Goal: Task Accomplishment & Management: Complete application form

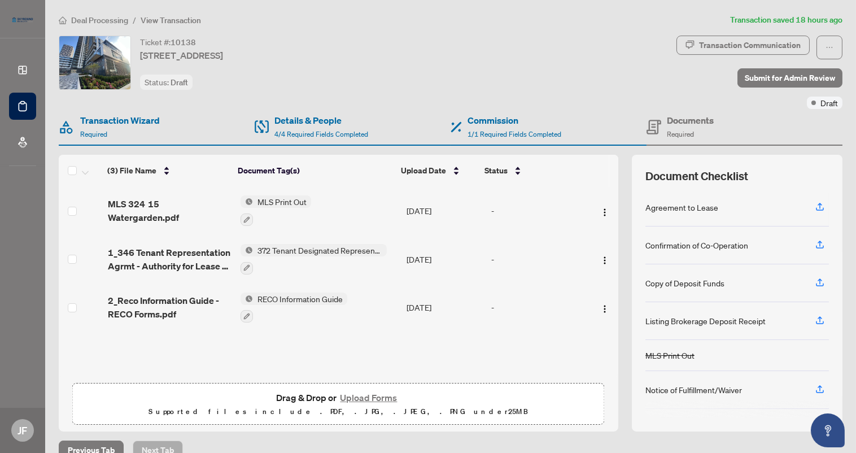
scroll to position [18, 0]
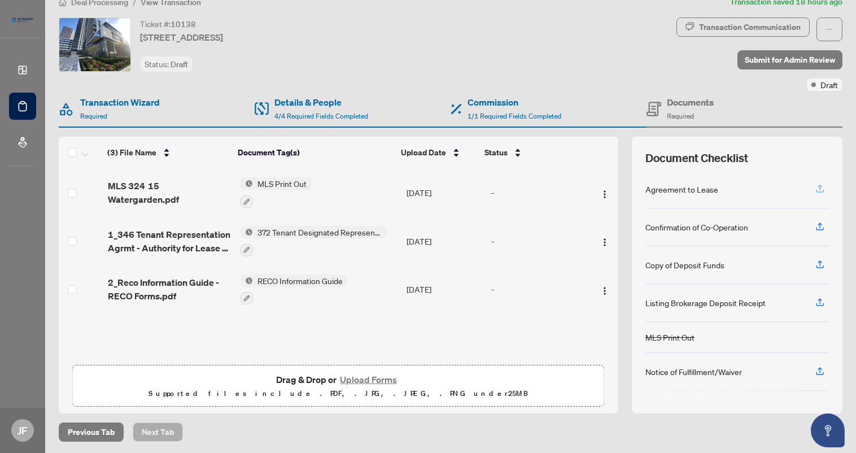
click at [818, 185] on icon "button" at bounding box center [820, 188] width 5 height 6
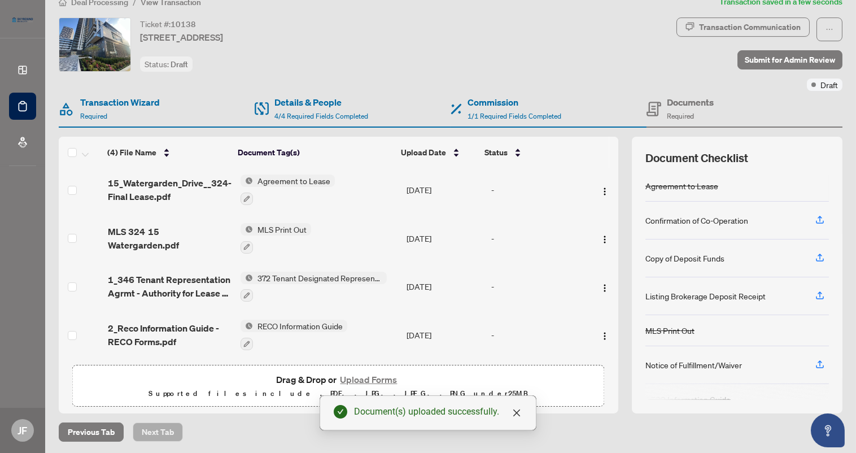
scroll to position [3, 0]
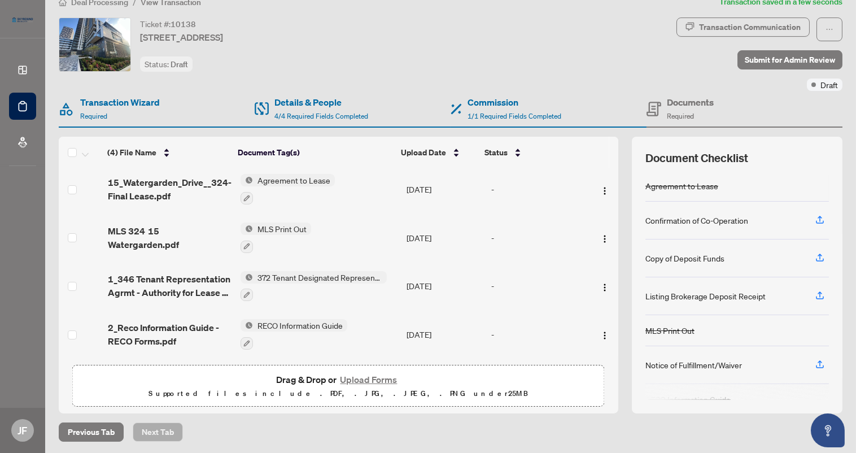
click at [685, 112] on span "Required" at bounding box center [680, 116] width 27 height 8
click at [469, 96] on h4 "Commission" at bounding box center [515, 102] width 94 height 14
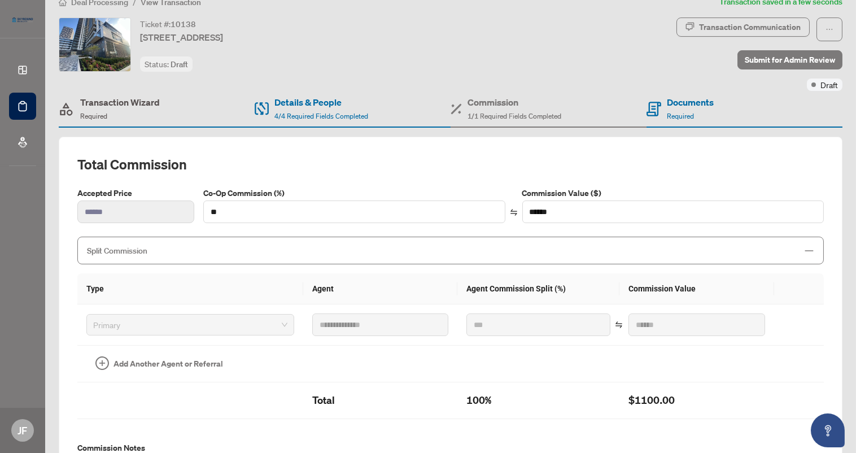
click at [89, 98] on h4 "Transaction Wizard" at bounding box center [120, 102] width 80 height 14
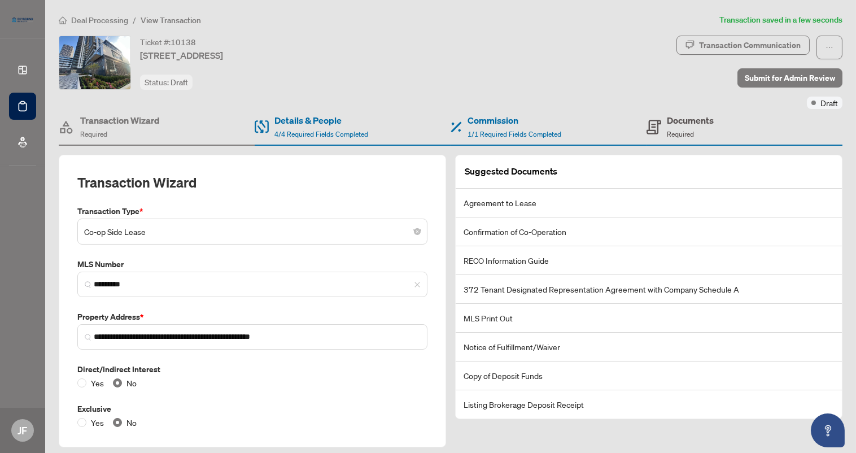
click at [667, 130] on span "Required" at bounding box center [680, 134] width 27 height 8
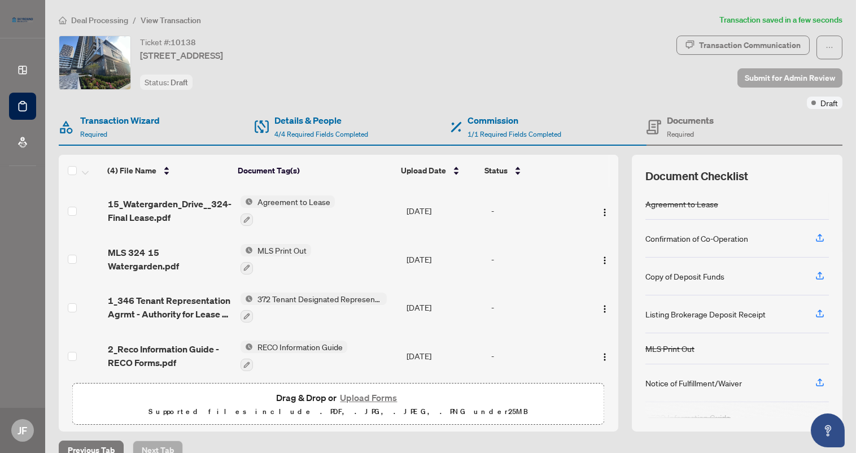
click at [761, 75] on span "Submit for Admin Review" at bounding box center [790, 78] width 90 height 18
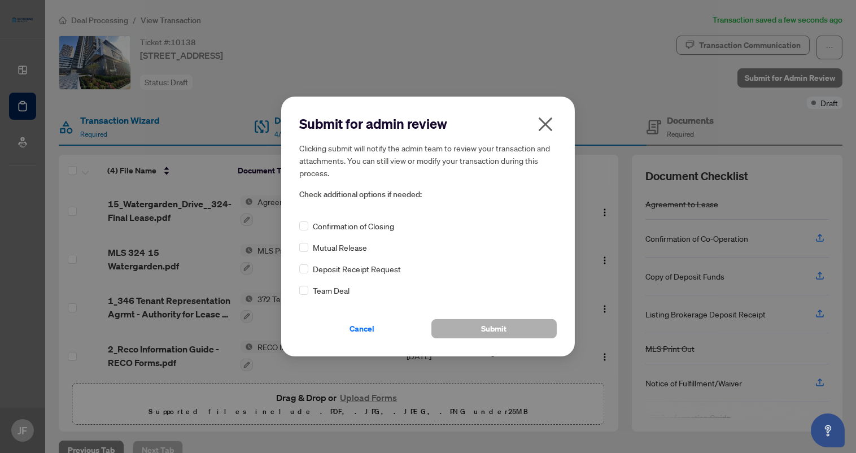
click at [471, 331] on button "Submit" at bounding box center [493, 328] width 125 height 19
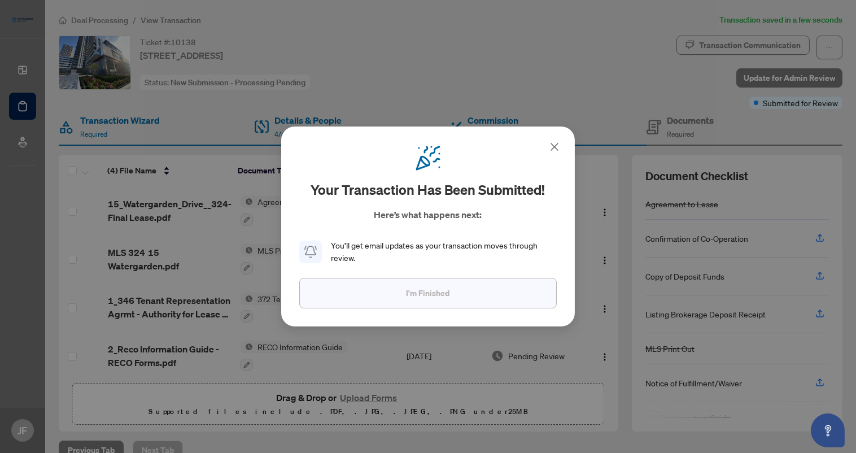
click at [454, 295] on button "I'm Finished" at bounding box center [427, 293] width 257 height 30
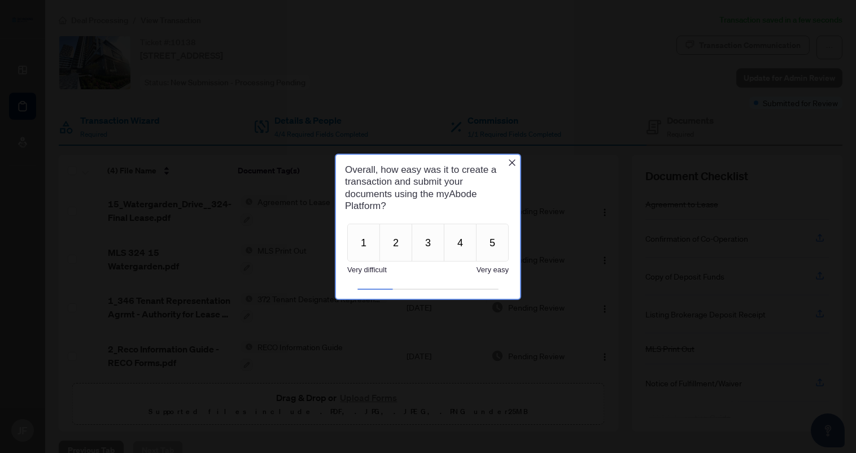
click at [512, 162] on icon "Close button" at bounding box center [511, 162] width 7 height 7
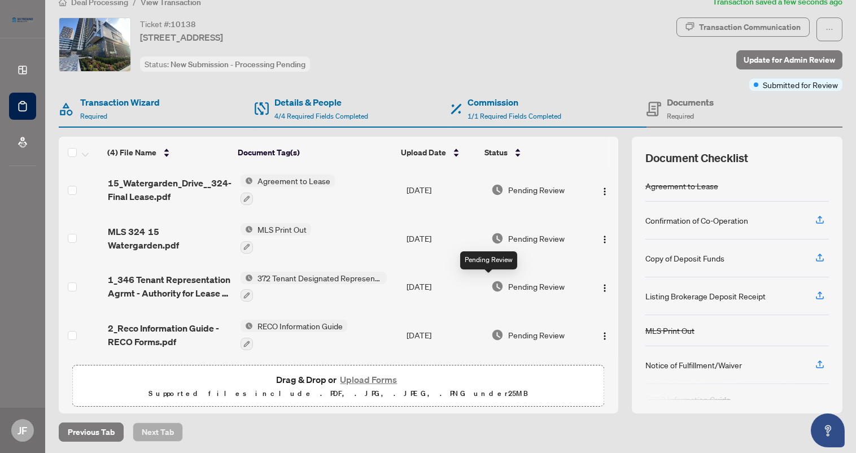
scroll to position [3, 0]
